Goal: Task Accomplishment & Management: Manage account settings

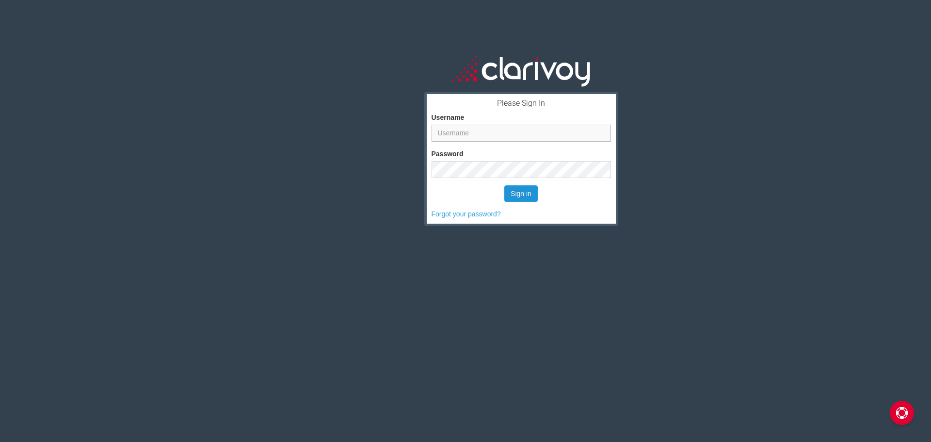
type input "[EMAIL_ADDRESS][DOMAIN_NAME]"
click at [526, 196] on button "Sign in" at bounding box center [520, 193] width 33 height 16
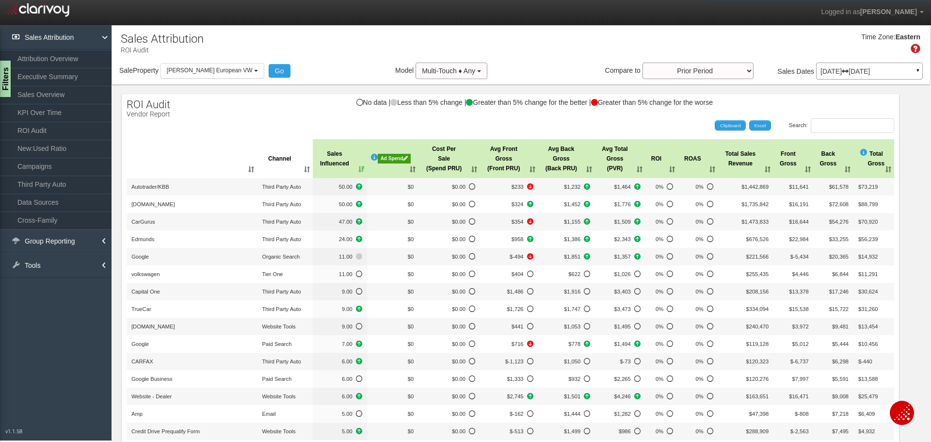
click at [868, 76] on div "Jun 01, 2025 Jun 30, 2025 ▼" at bounding box center [869, 71] width 107 height 17
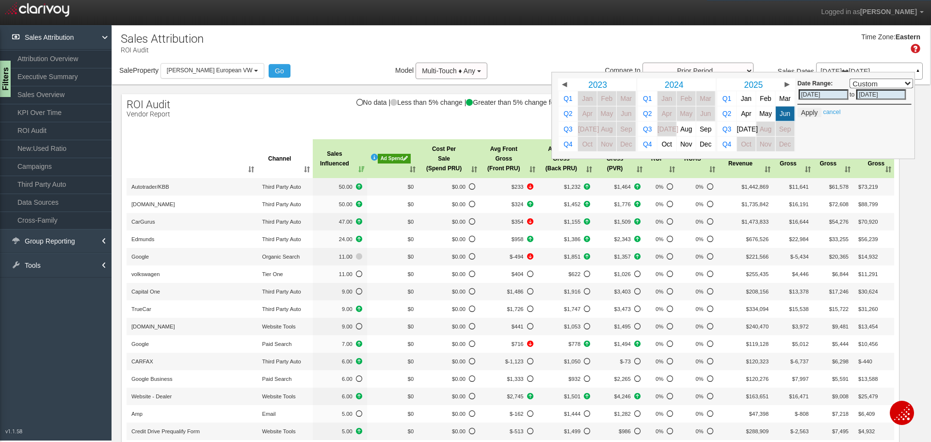
click at [563, 55] on div "Time Zone: Eastern" at bounding box center [521, 47] width 818 height 32
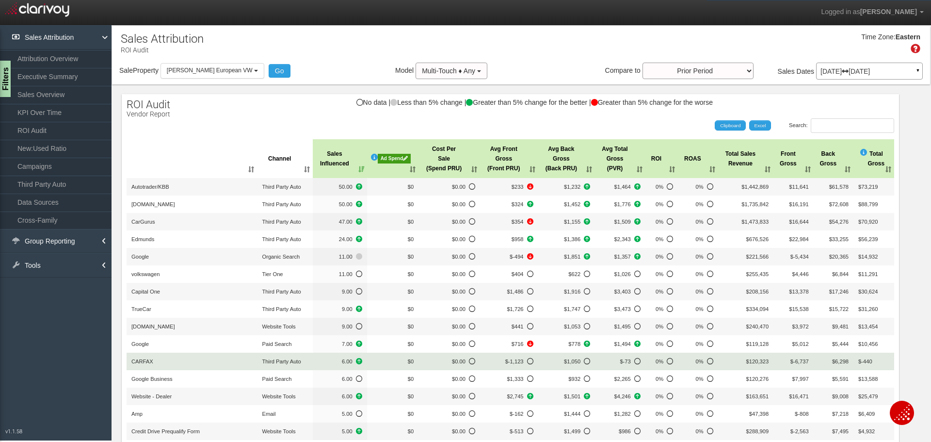
scroll to position [97, 0]
